Goal: Task Accomplishment & Management: Complete application form

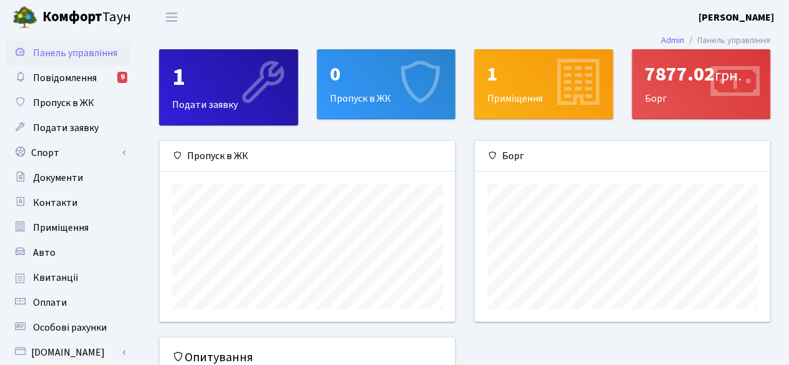
scroll to position [180, 296]
click at [412, 95] on icon at bounding box center [418, 83] width 59 height 59
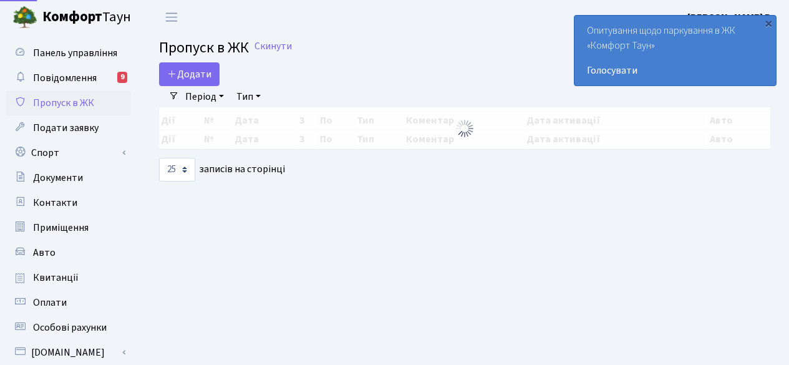
select select "25"
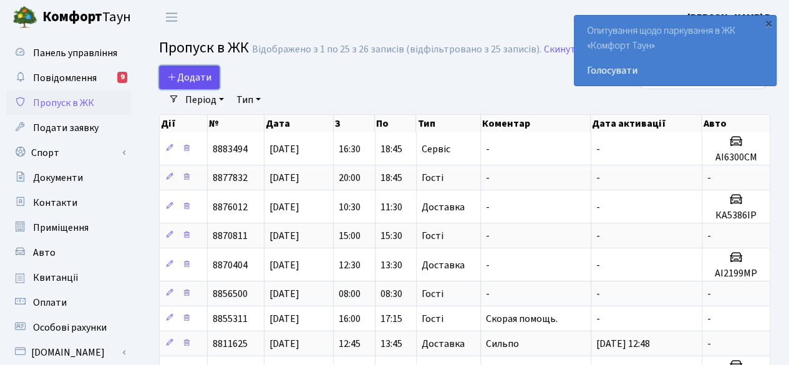
click at [198, 66] on link "Додати" at bounding box center [189, 78] width 61 height 24
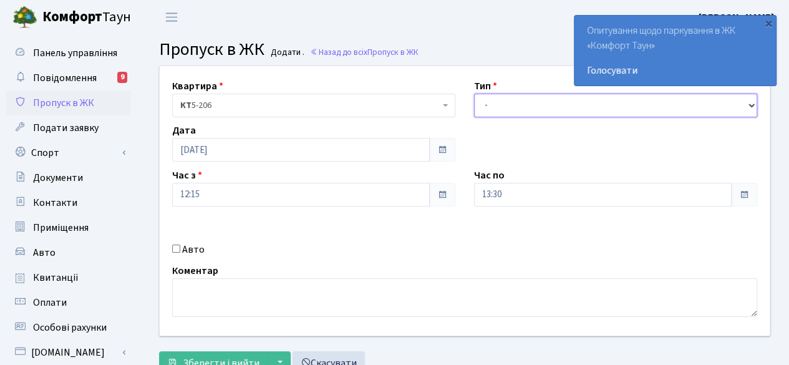
click at [572, 107] on select "- Доставка Таксі Гості Сервіс" at bounding box center [615, 106] width 283 height 24
select select "1"
click at [474, 94] on select "- Доставка Таксі Гості Сервіс" at bounding box center [615, 106] width 283 height 24
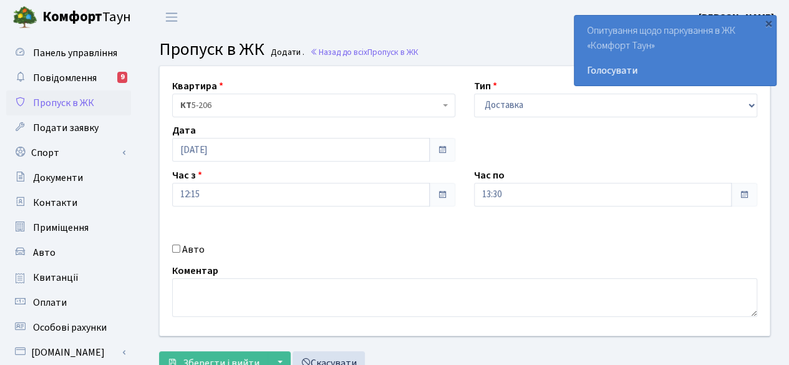
click at [175, 248] on input "Авто" at bounding box center [176, 249] width 8 height 8
click at [178, 250] on input "Авто" at bounding box center [176, 249] width 8 height 8
checkbox input "false"
click at [207, 358] on span "Зберегти і вийти" at bounding box center [221, 363] width 77 height 14
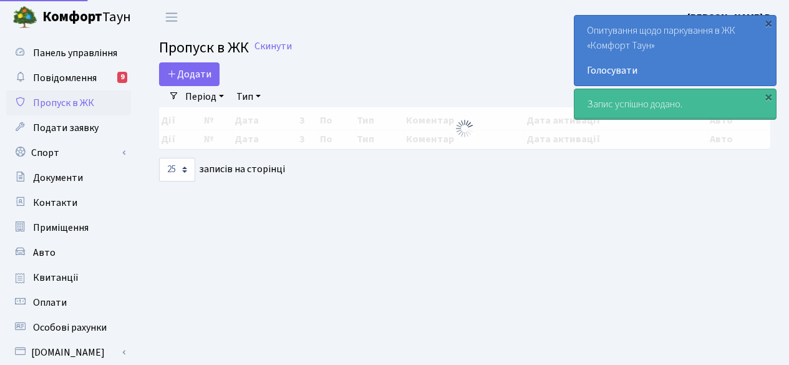
select select "25"
